Goal: Information Seeking & Learning: Find specific fact

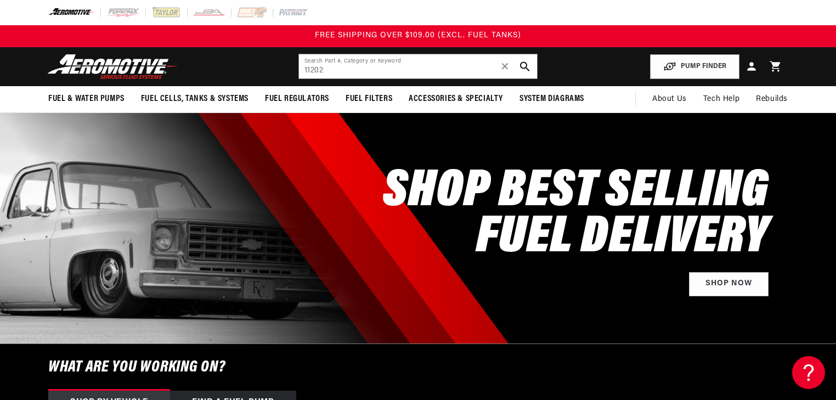
type input "11202"
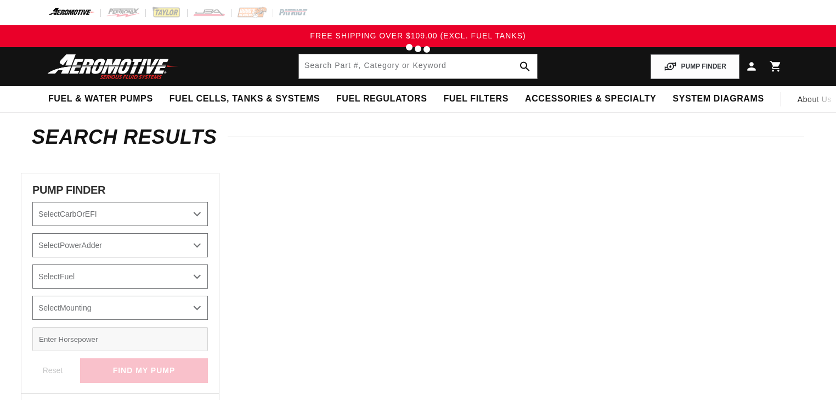
type input "11202"
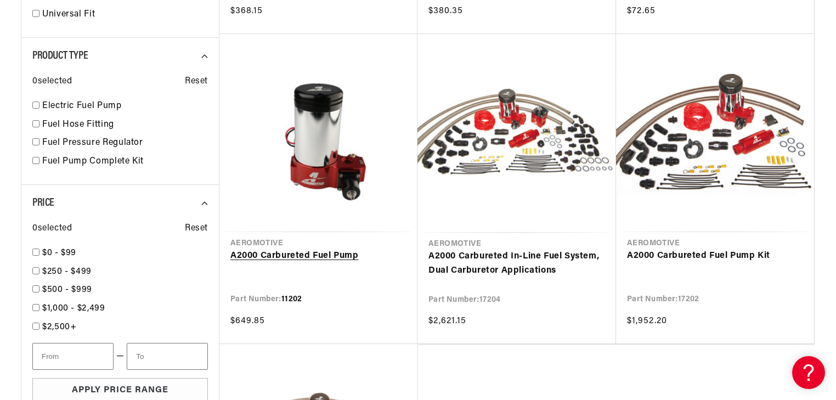
scroll to position [483, 0]
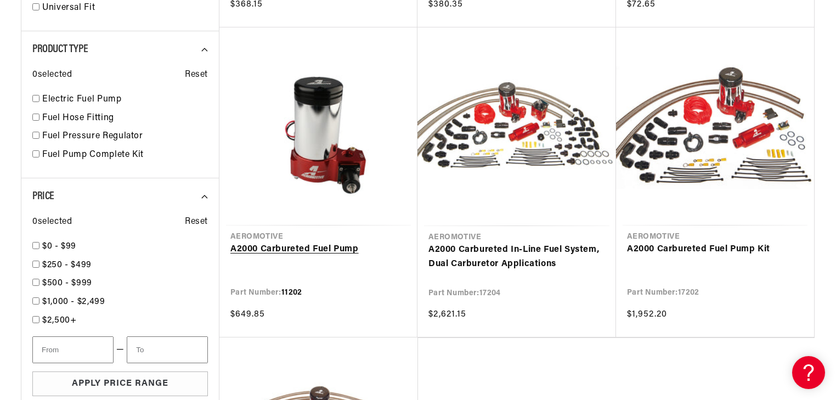
click at [318, 243] on link "A2000 Carbureted Fuel Pump" at bounding box center [318, 250] width 176 height 14
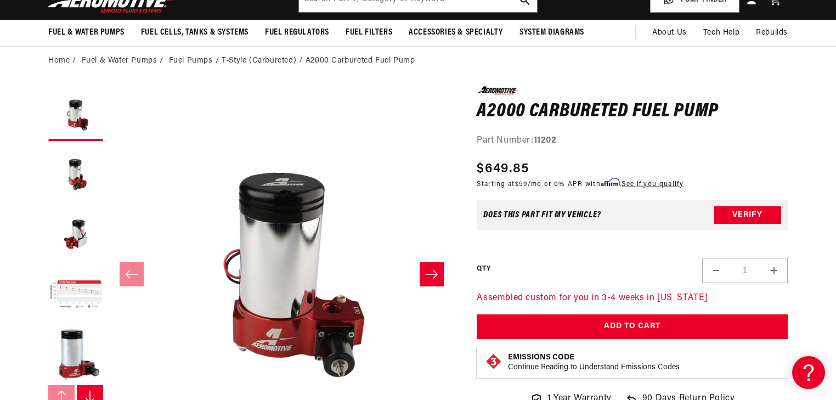
scroll to position [44, 0]
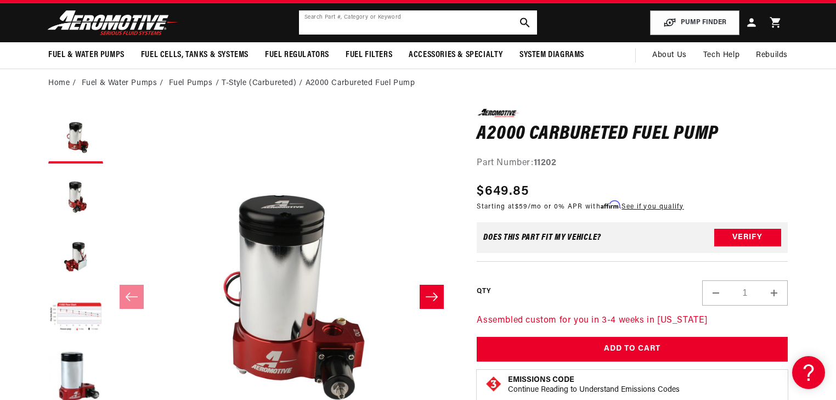
click at [342, 26] on input "text" at bounding box center [418, 22] width 238 height 24
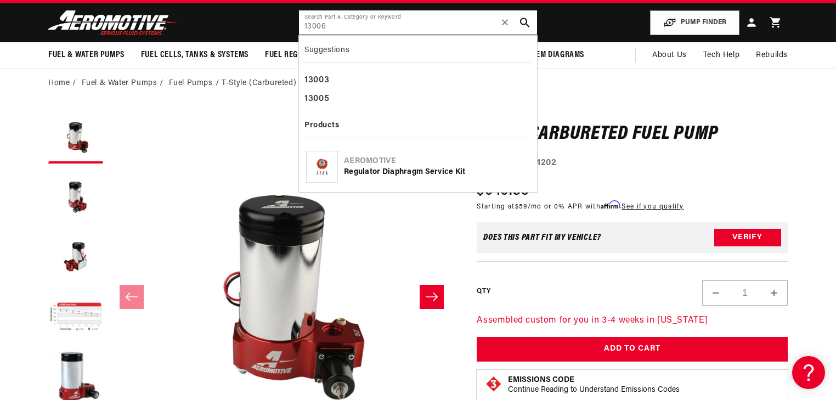
type input "13006"
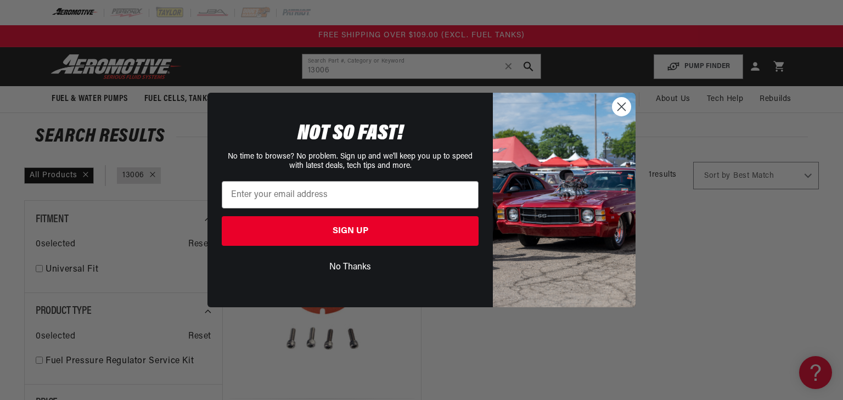
click at [624, 109] on icon "Close dialog" at bounding box center [621, 106] width 19 height 19
